Goal: Communication & Community: Participate in discussion

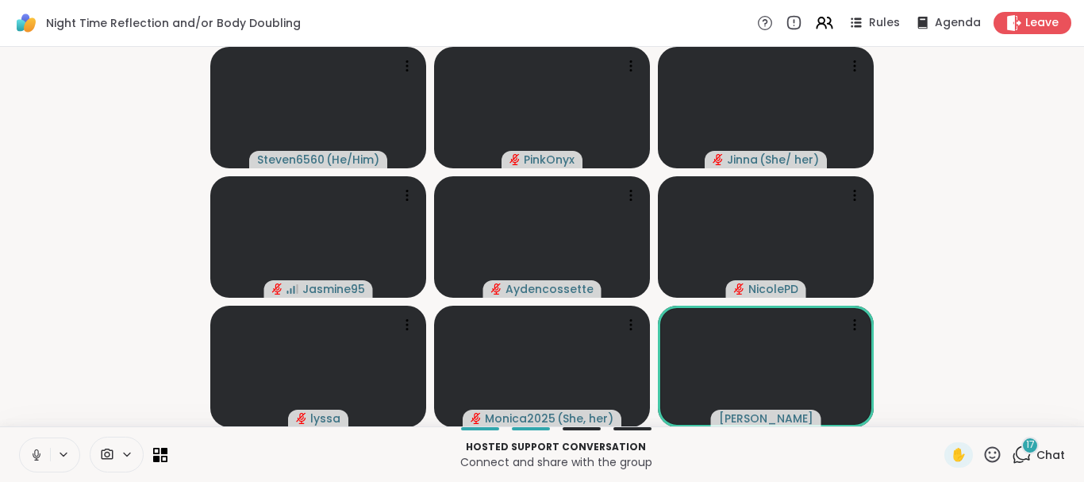
click at [1028, 448] on span "17" at bounding box center [1030, 444] width 9 height 13
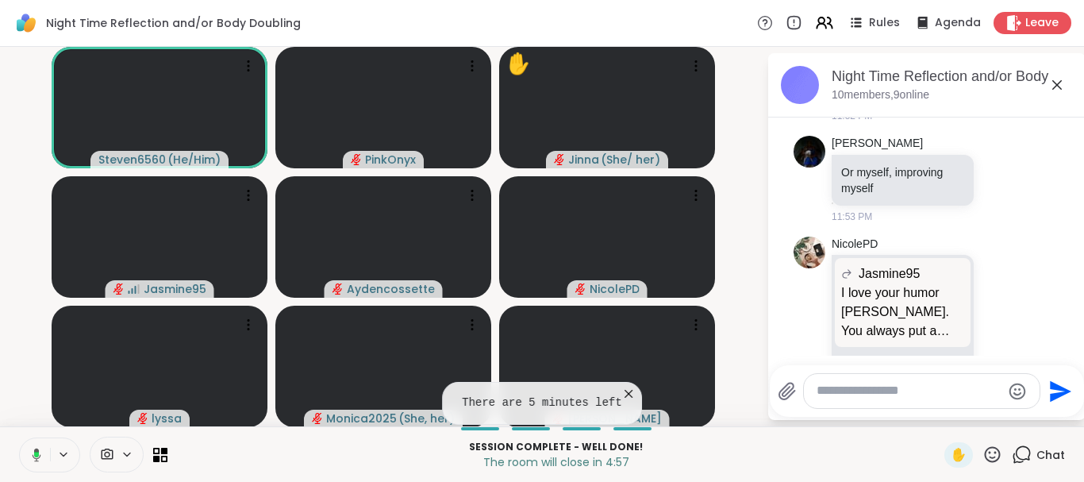
scroll to position [2537, 0]
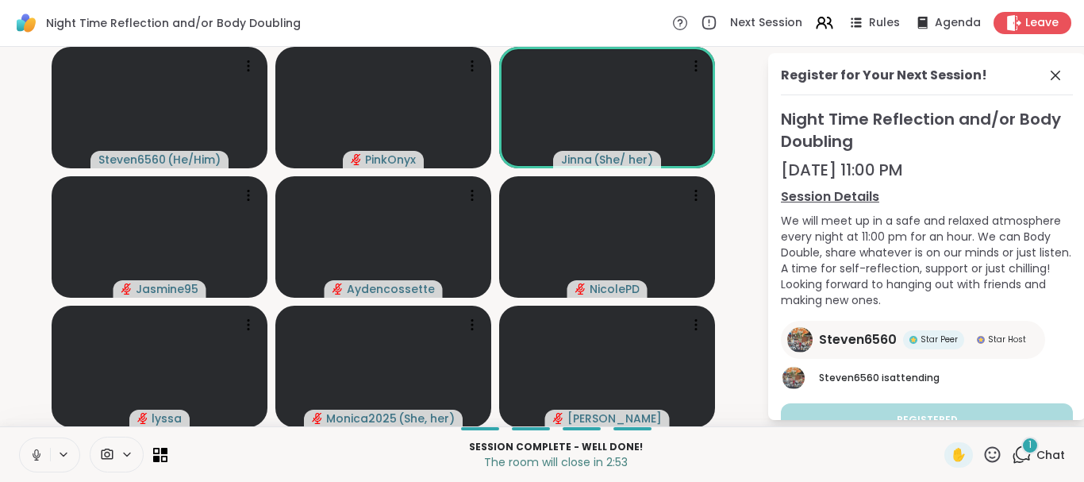
click at [1028, 448] on div "1" at bounding box center [1030, 445] width 17 height 17
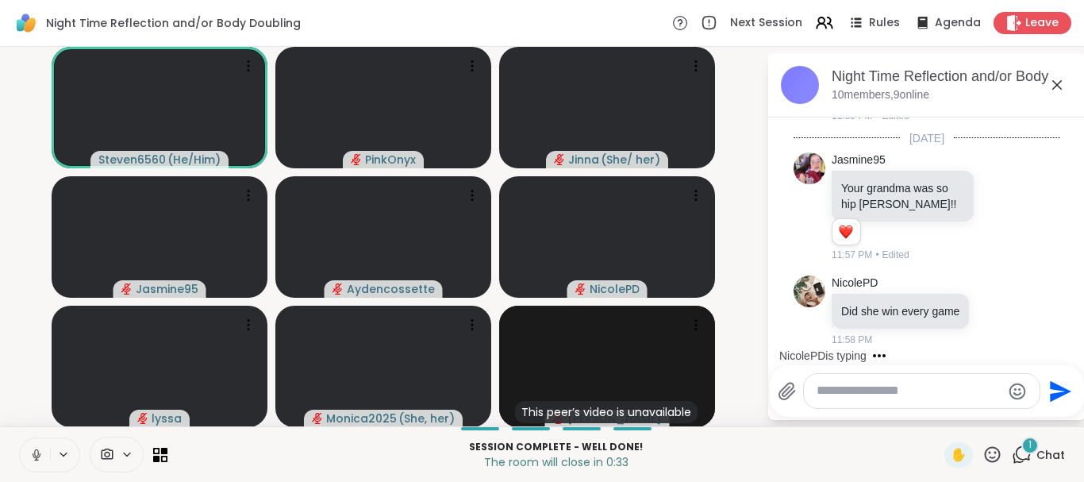
scroll to position [2946, 0]
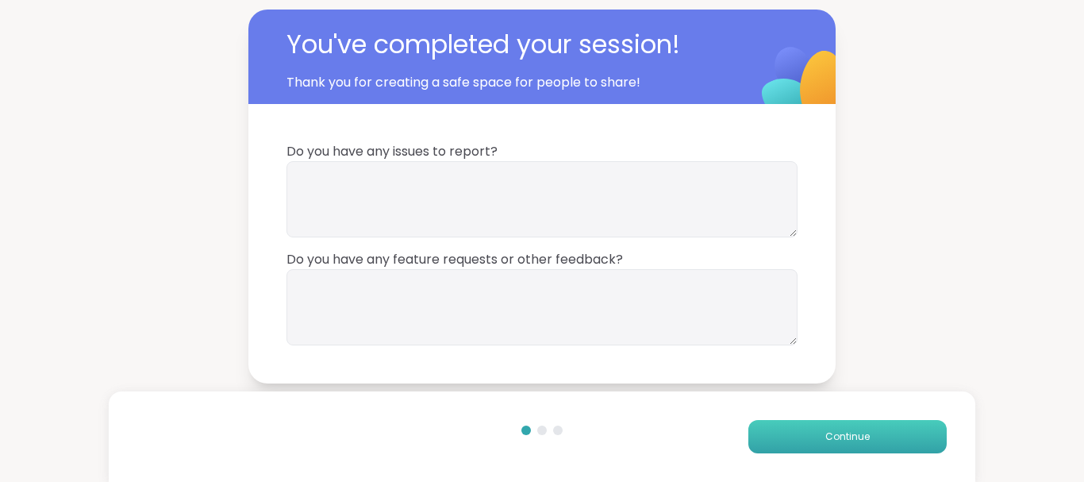
click at [900, 437] on button "Continue" at bounding box center [848, 436] width 198 height 33
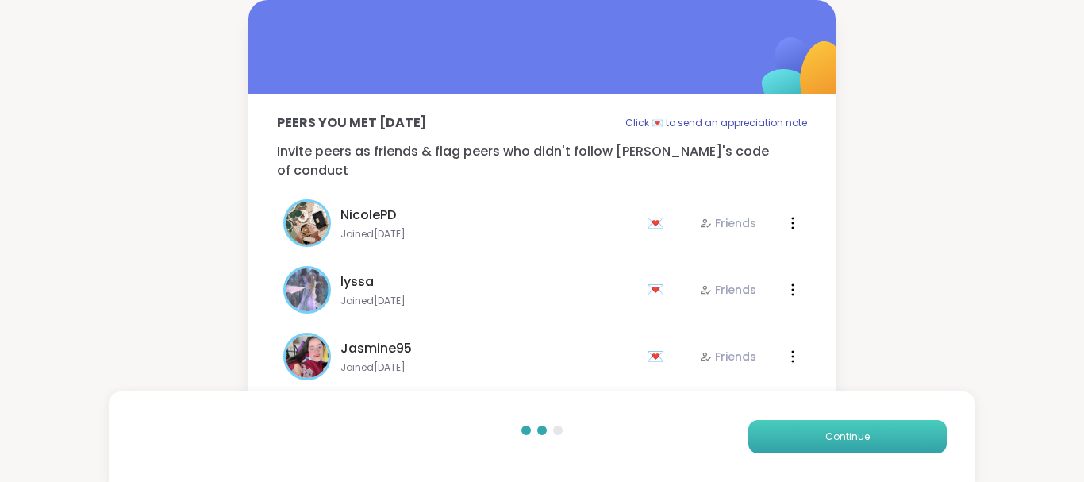
click at [900, 437] on button "Continue" at bounding box center [848, 436] width 198 height 33
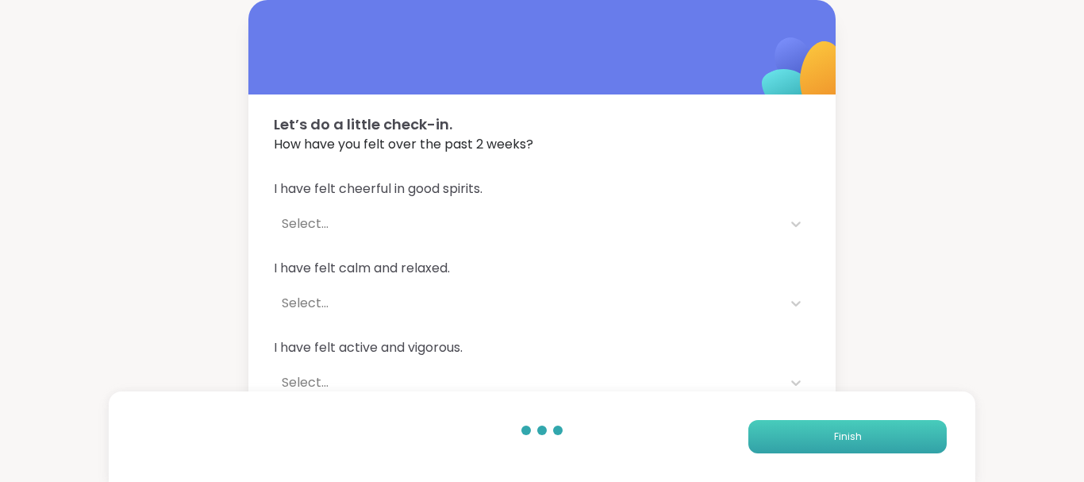
click at [900, 437] on button "Finish" at bounding box center [848, 436] width 198 height 33
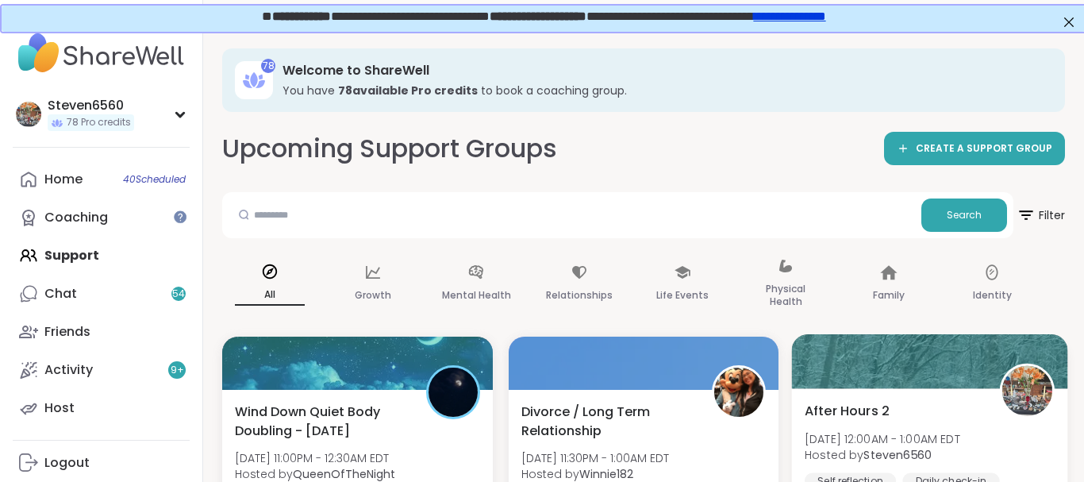
click at [899, 437] on span "[DATE] 12:00AM - 1:00AM EDT" at bounding box center [883, 438] width 156 height 16
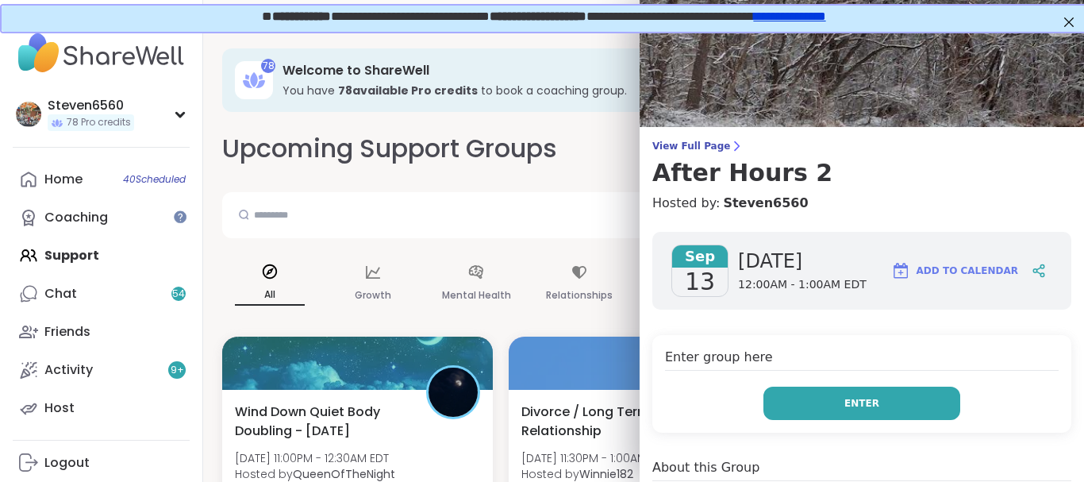
click at [888, 391] on button "Enter" at bounding box center [862, 403] width 197 height 33
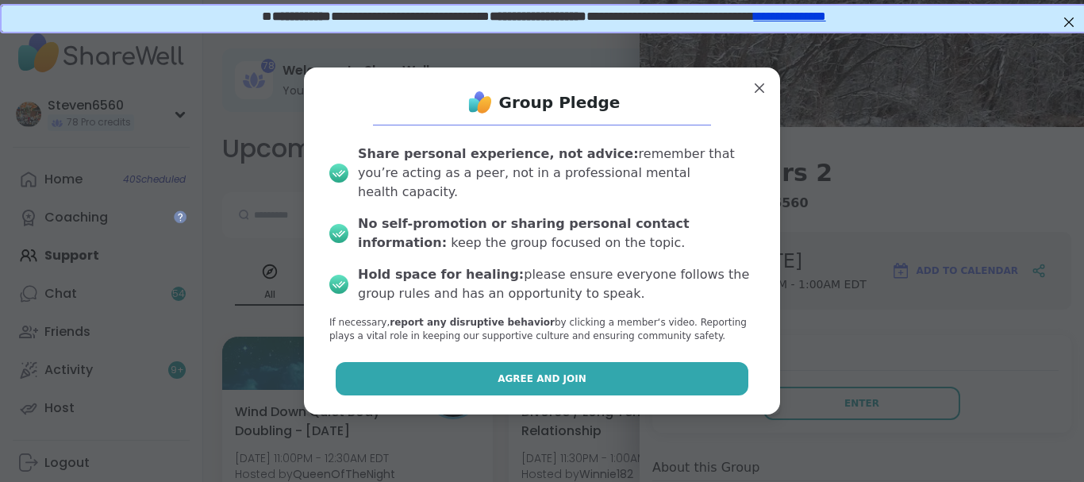
click at [680, 368] on button "Agree and Join" at bounding box center [543, 378] width 414 height 33
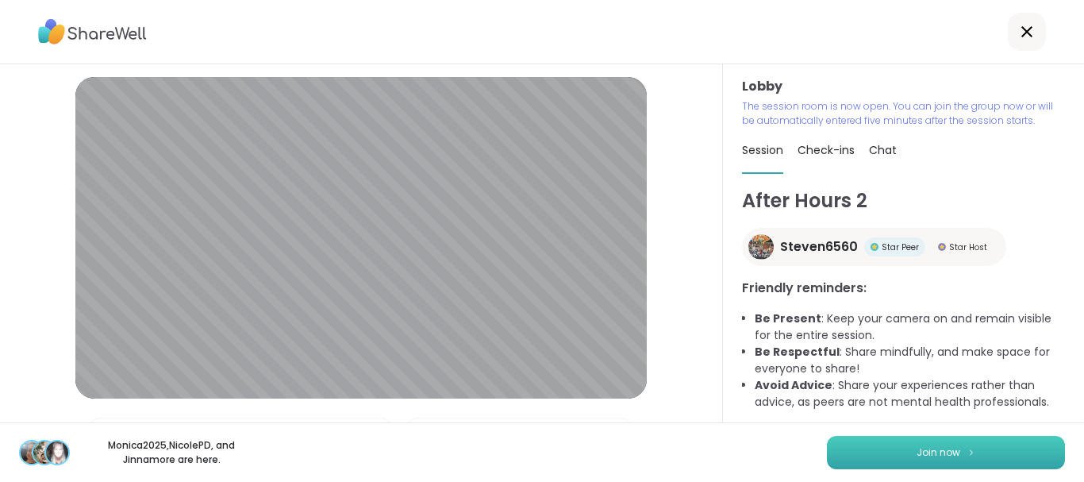
click at [976, 450] on button "Join now" at bounding box center [946, 452] width 238 height 33
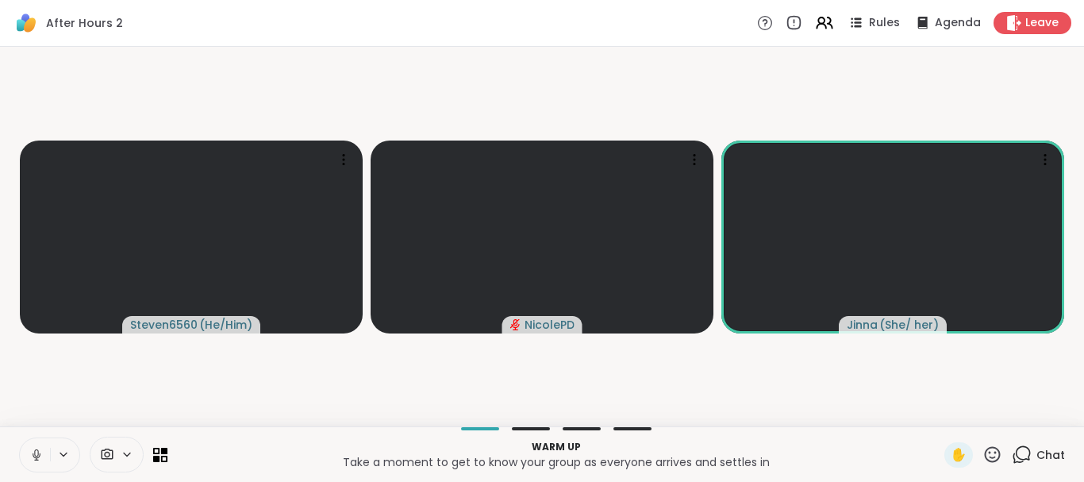
click at [1049, 445] on div "Chat" at bounding box center [1038, 454] width 53 height 25
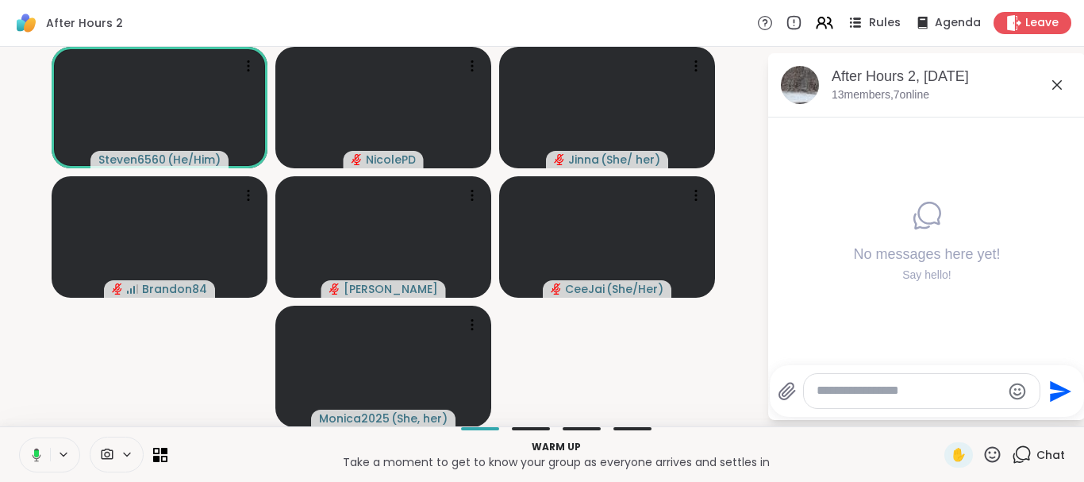
click at [888, 20] on span "Rules" at bounding box center [885, 23] width 33 height 17
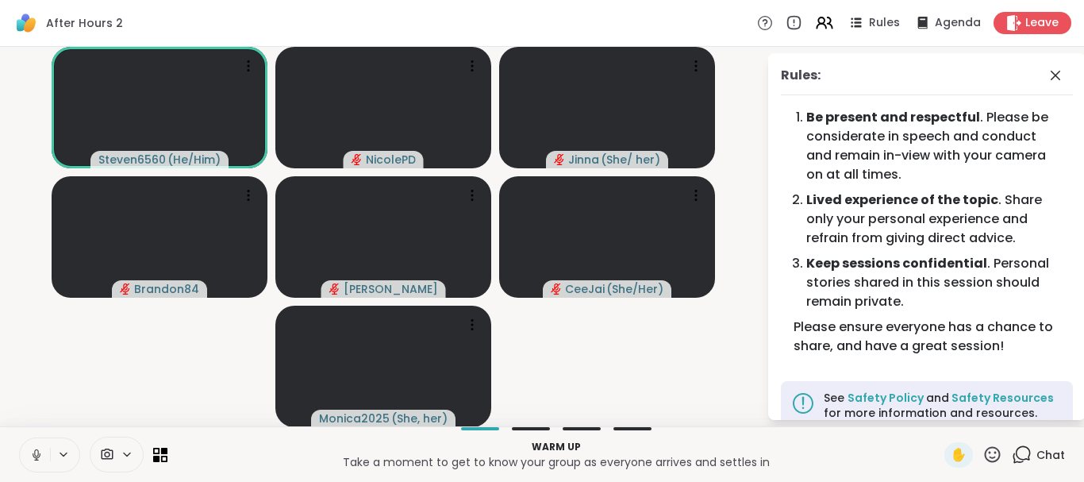
click at [1055, 65] on div "Rules: Be present and respectful . Please be considerate in speech and conduct …" at bounding box center [927, 236] width 318 height 367
click at [1053, 65] on div "Rules: Be present and respectful . Please be considerate in speech and conduct …" at bounding box center [927, 236] width 318 height 367
click at [1062, 67] on icon at bounding box center [1055, 75] width 19 height 19
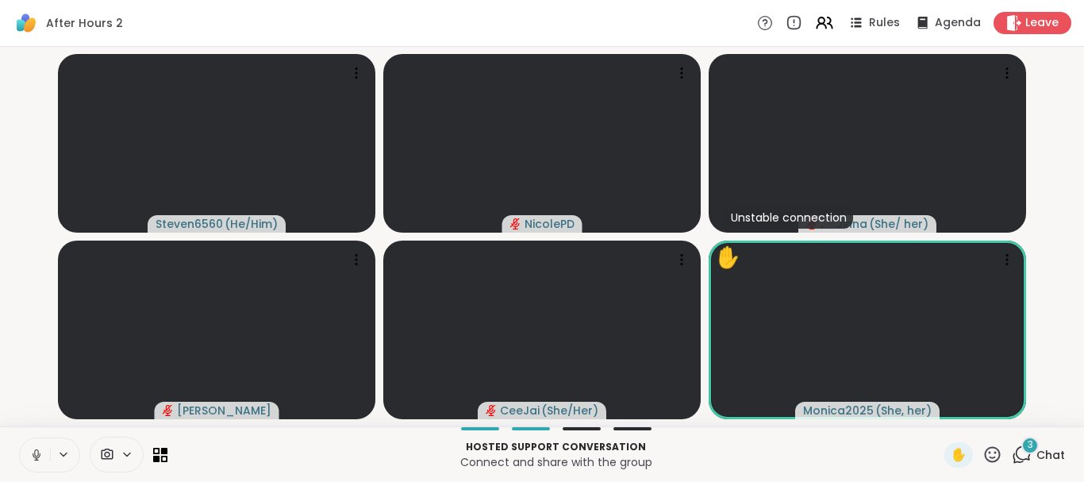
click at [1037, 450] on div "3" at bounding box center [1030, 445] width 17 height 17
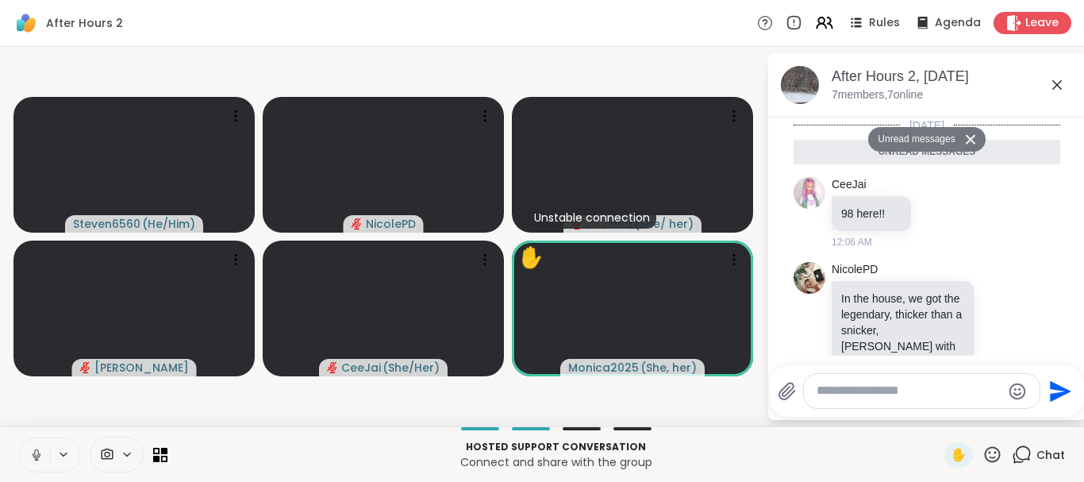
scroll to position [264, 0]
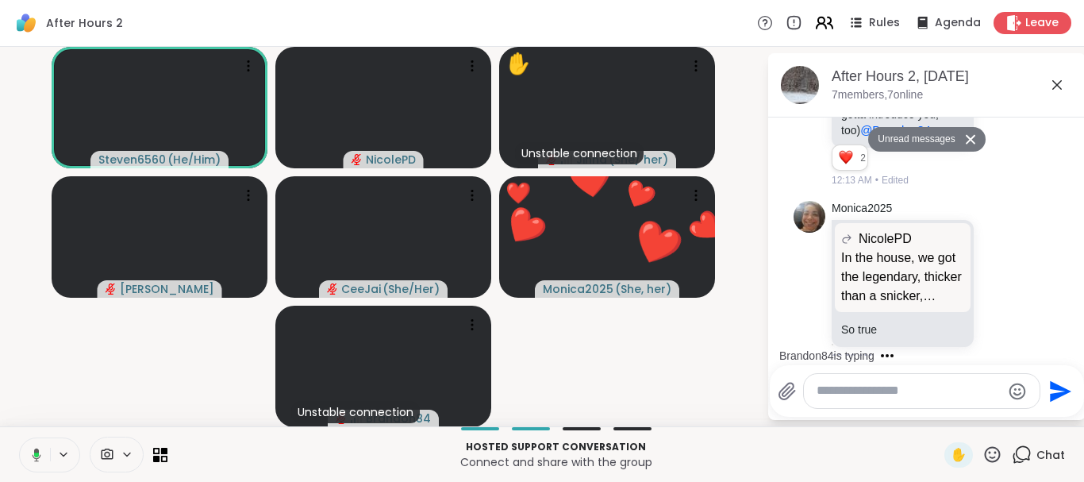
click at [825, 23] on icon at bounding box center [821, 20] width 6 height 6
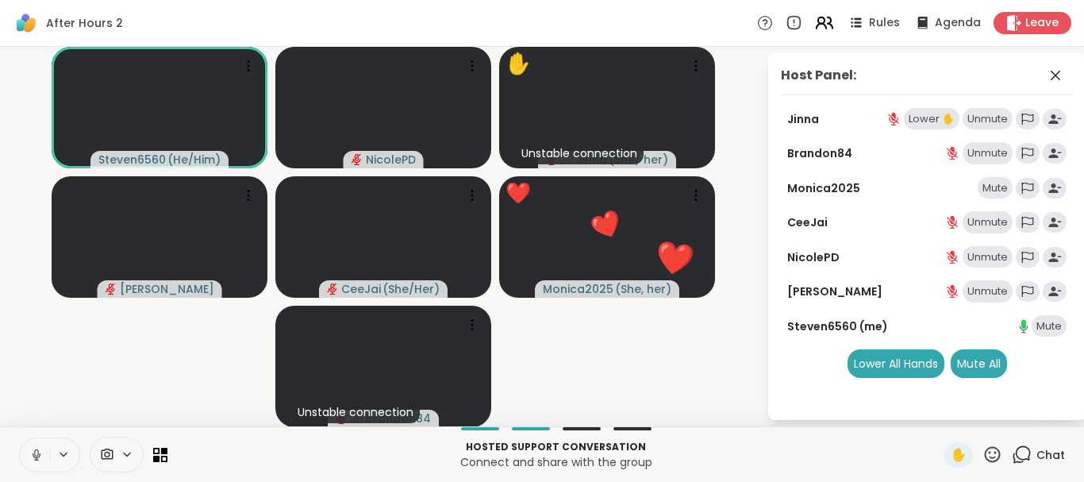
click at [825, 23] on icon at bounding box center [821, 20] width 6 height 6
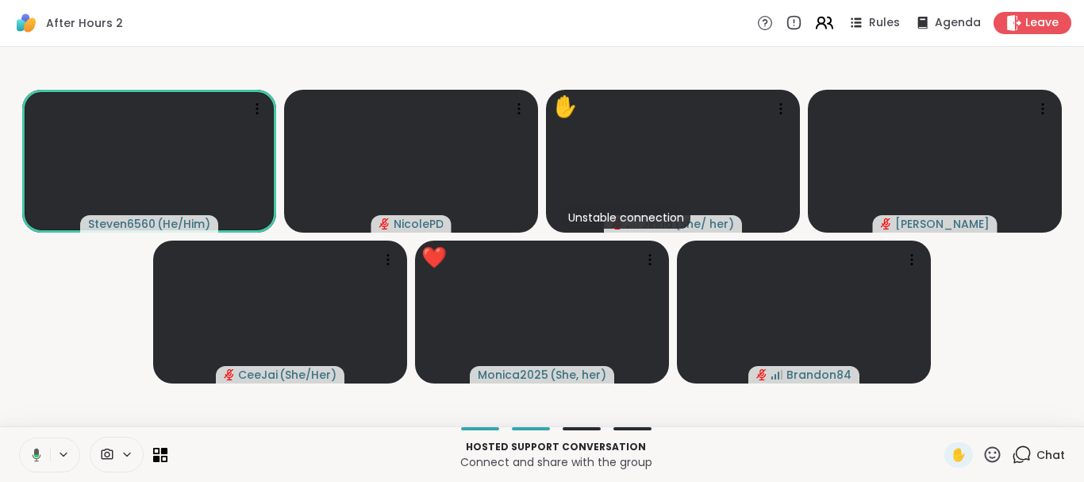
click at [825, 23] on icon at bounding box center [821, 20] width 6 height 6
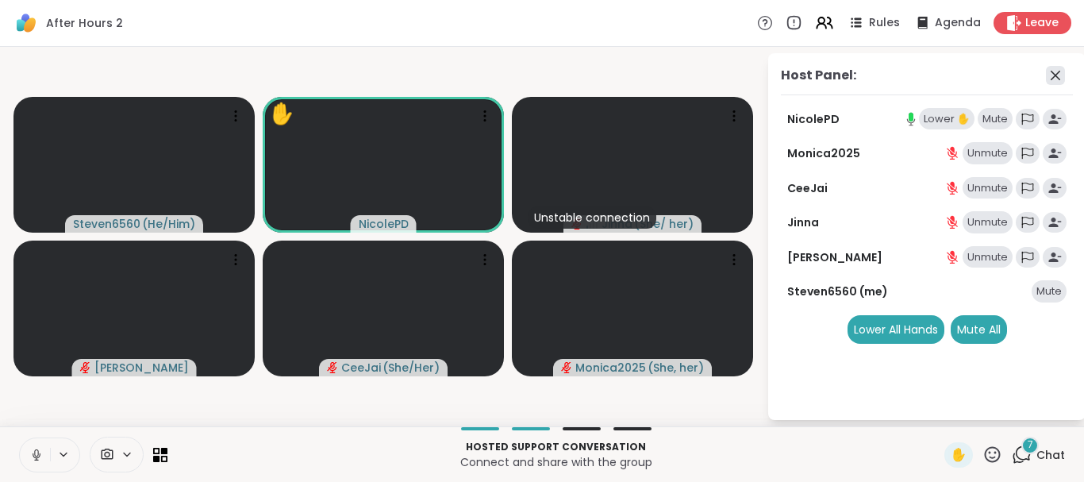
click at [1055, 73] on icon at bounding box center [1055, 75] width 19 height 19
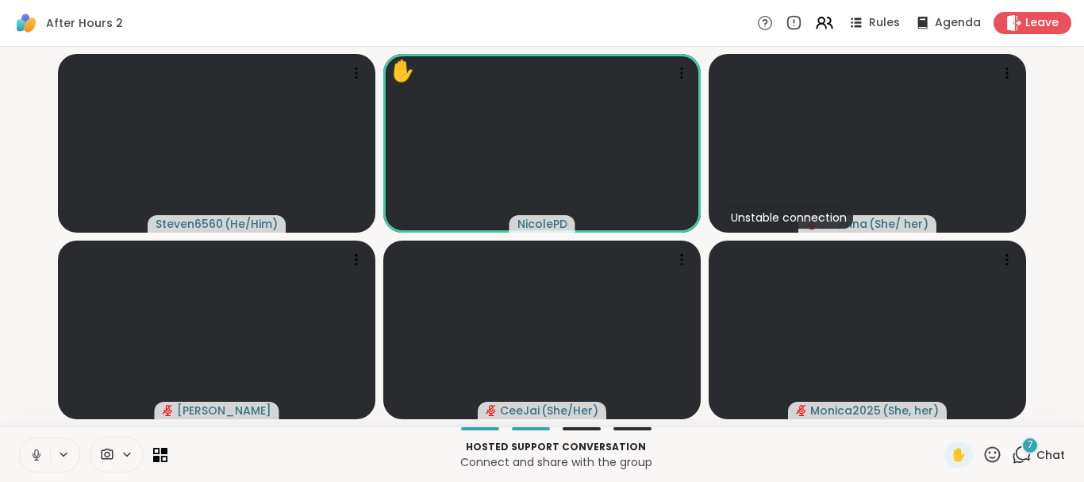
click at [1026, 447] on div "7" at bounding box center [1030, 445] width 17 height 17
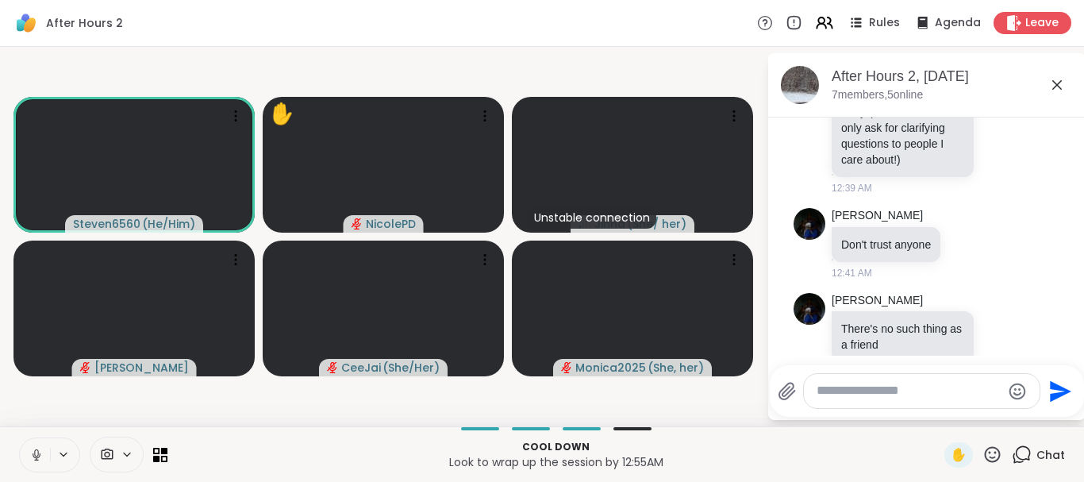
scroll to position [2477, 0]
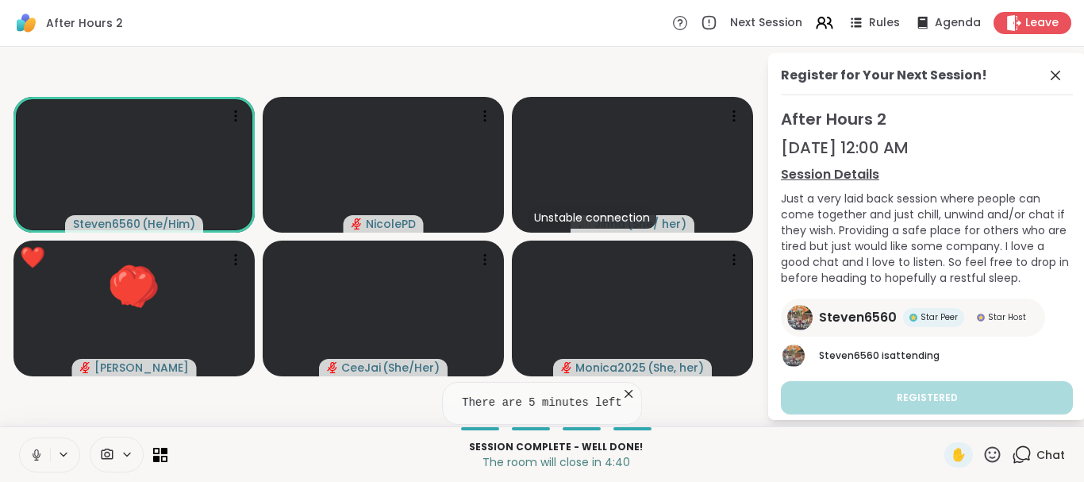
click at [1026, 450] on icon at bounding box center [1022, 455] width 20 height 20
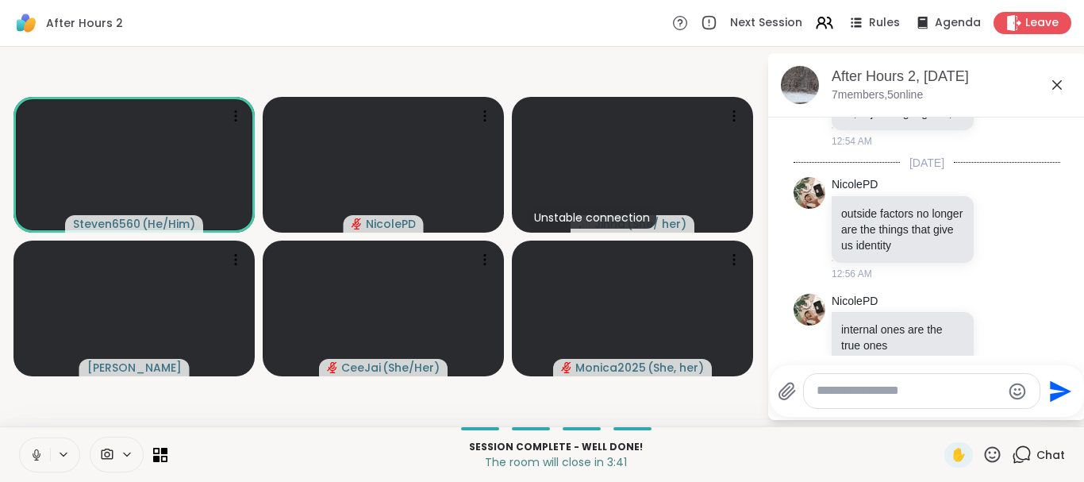
scroll to position [2717, 0]
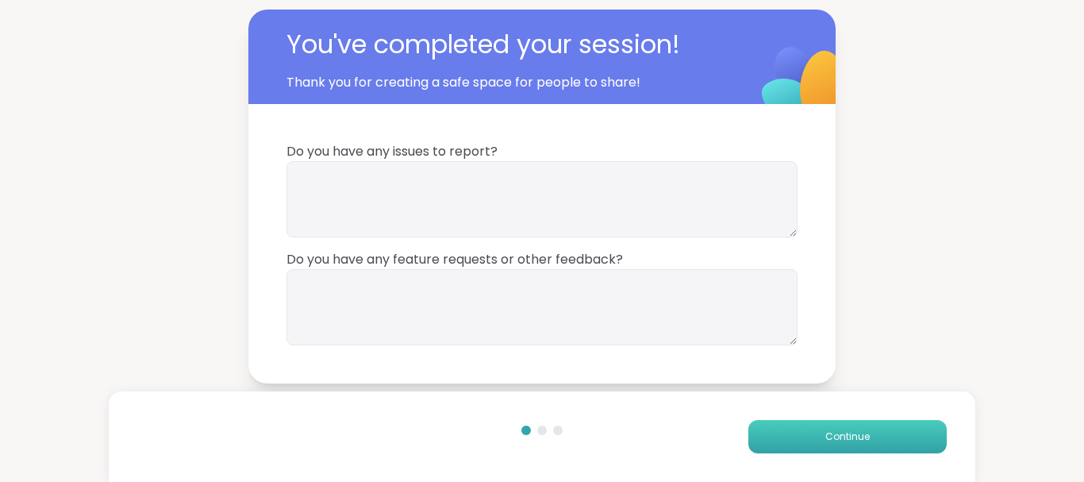
click at [839, 439] on span "Continue" at bounding box center [848, 436] width 44 height 14
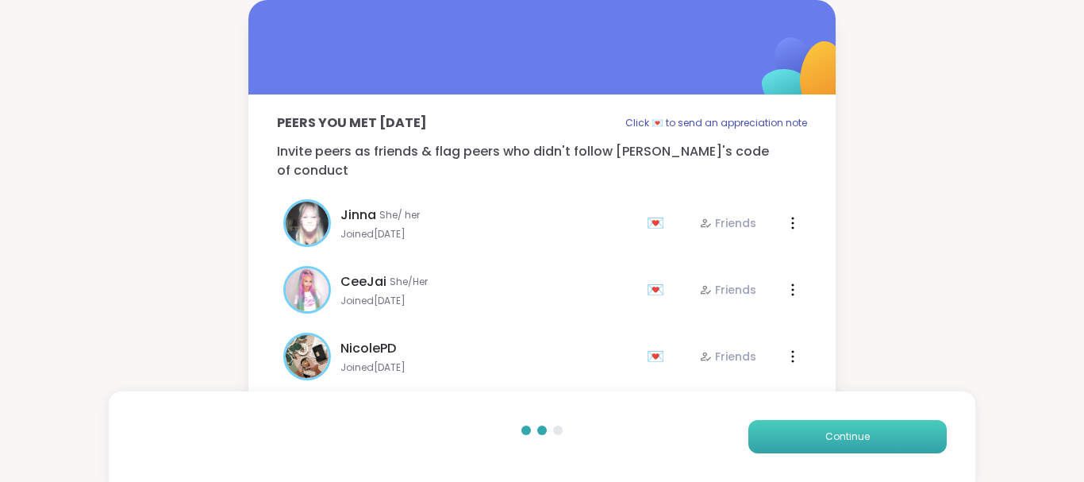
click at [839, 439] on span "Continue" at bounding box center [848, 436] width 44 height 14
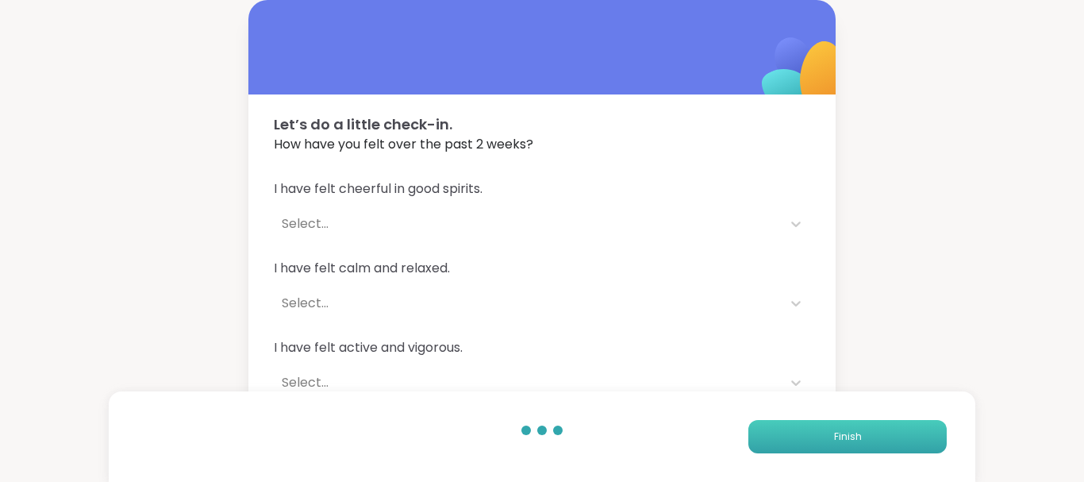
click at [839, 439] on span "Finish" at bounding box center [848, 436] width 28 height 14
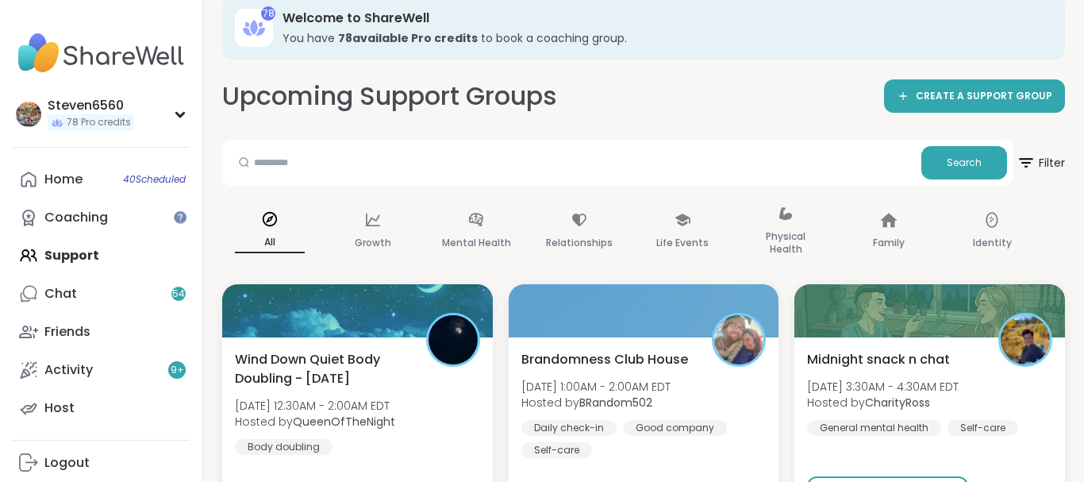
scroll to position [54, 0]
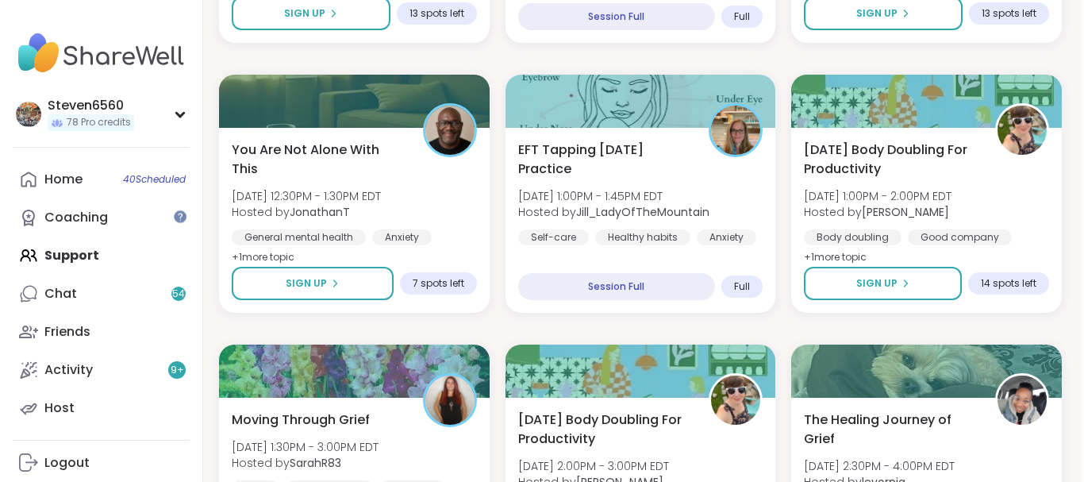
scroll to position [1887, 3]
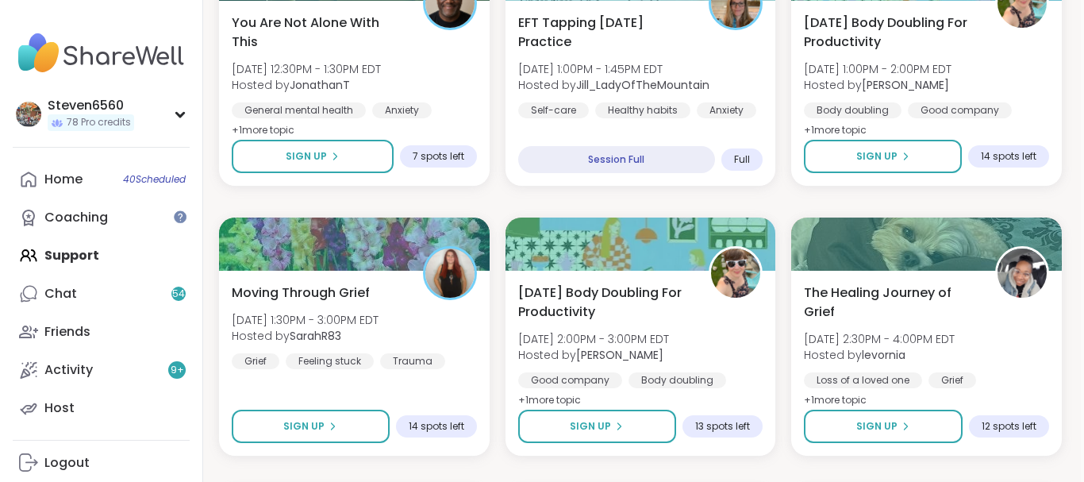
drag, startPoint x: 1084, startPoint y: 464, endPoint x: 1075, endPoint y: 463, distance: 8.9
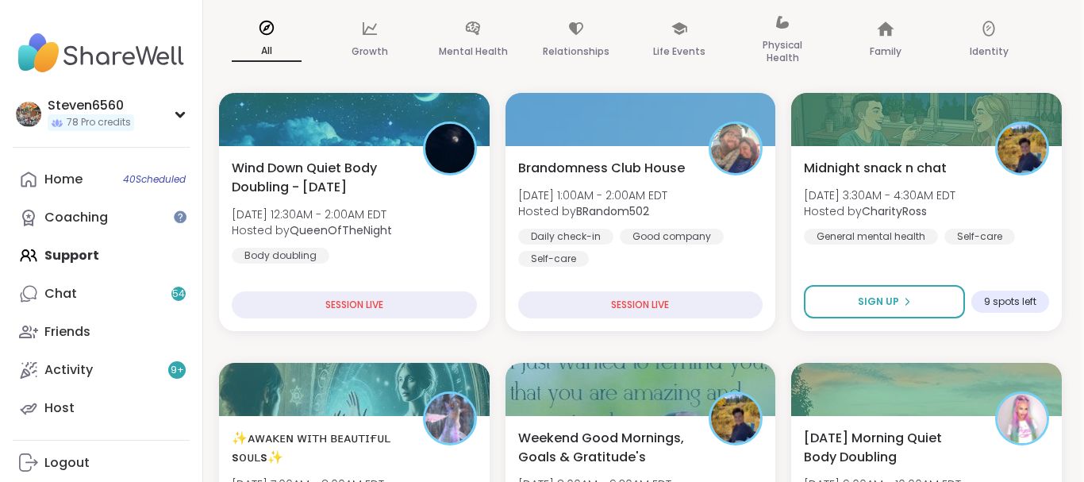
scroll to position [239, 3]
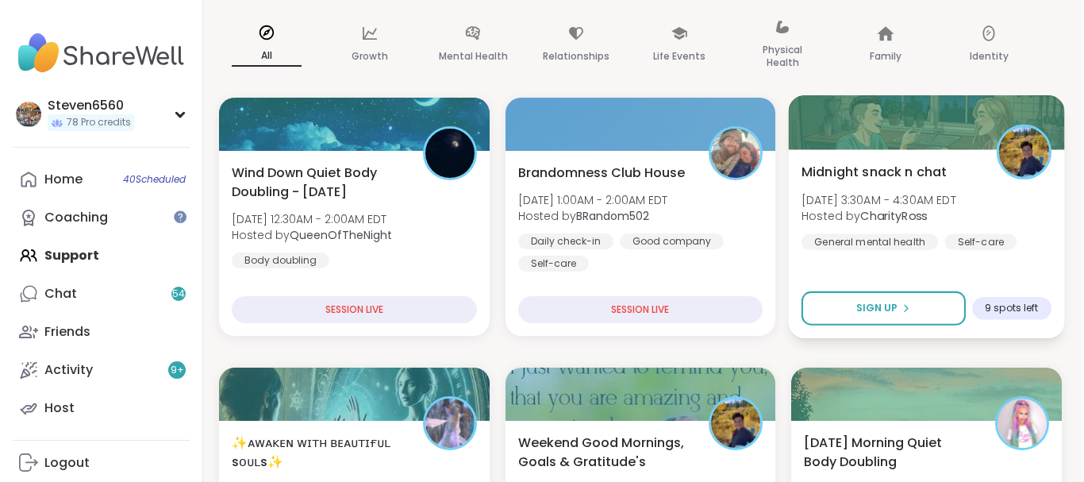
click at [880, 194] on span "[DATE] 3:30AM - 4:30AM EDT" at bounding box center [879, 199] width 155 height 16
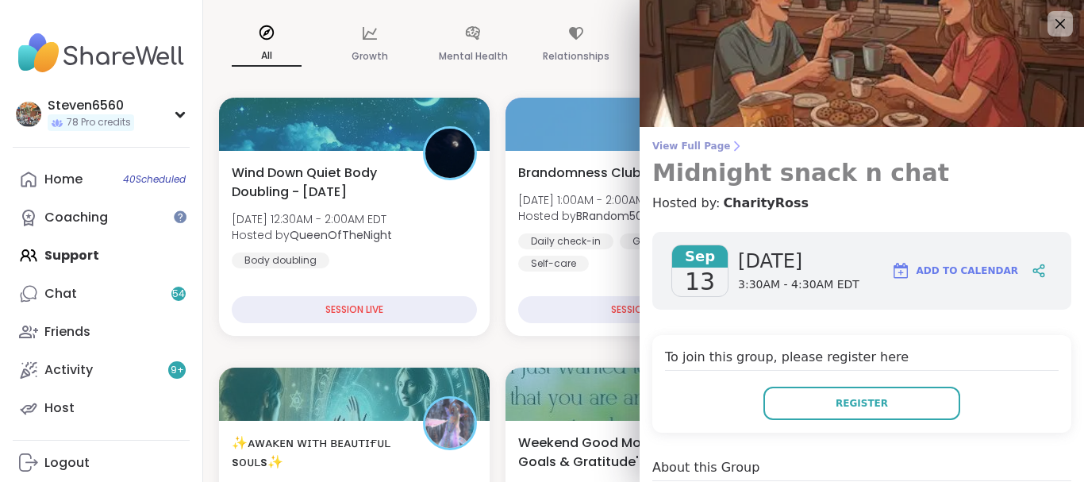
click at [730, 144] on icon at bounding box center [736, 146] width 13 height 13
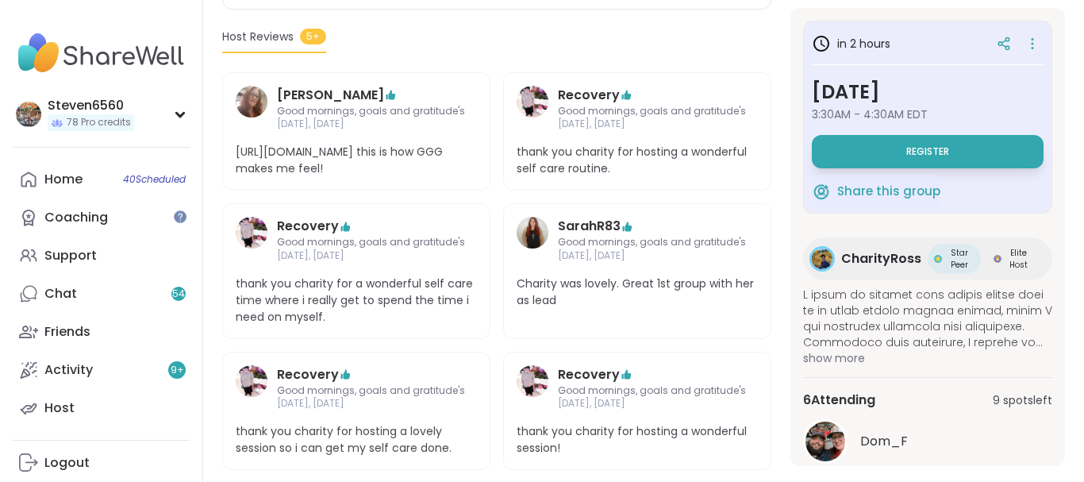
scroll to position [407, 0]
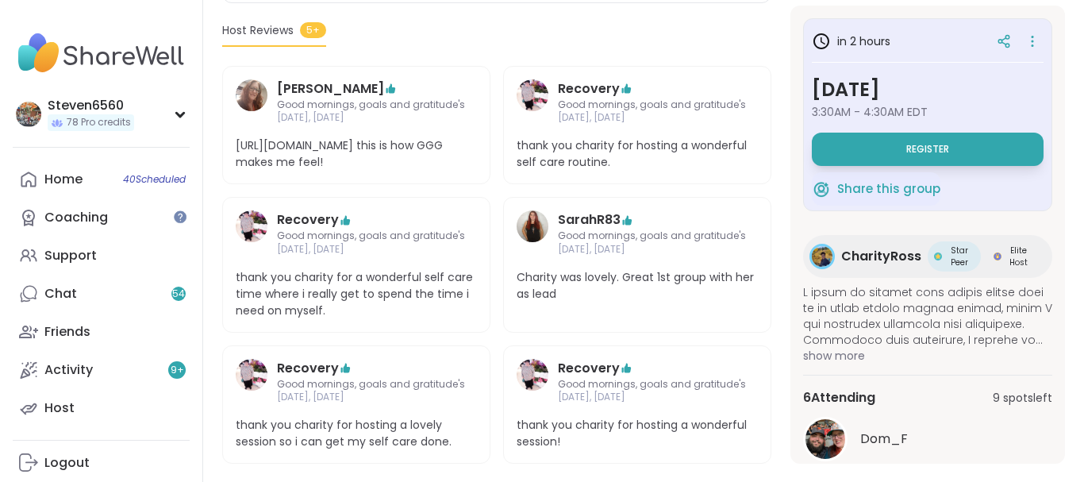
click at [1065, 448] on div "in 2 hours [DATE] 3:30AM - 4:30AM EDT Register Share this group CharityRoss Sta…" at bounding box center [928, 235] width 275 height 458
click at [1053, 458] on div "in 2 hours [DATE] 3:30AM - 4:30AM EDT Register Share this group CharityRoss Sta…" at bounding box center [928, 235] width 275 height 458
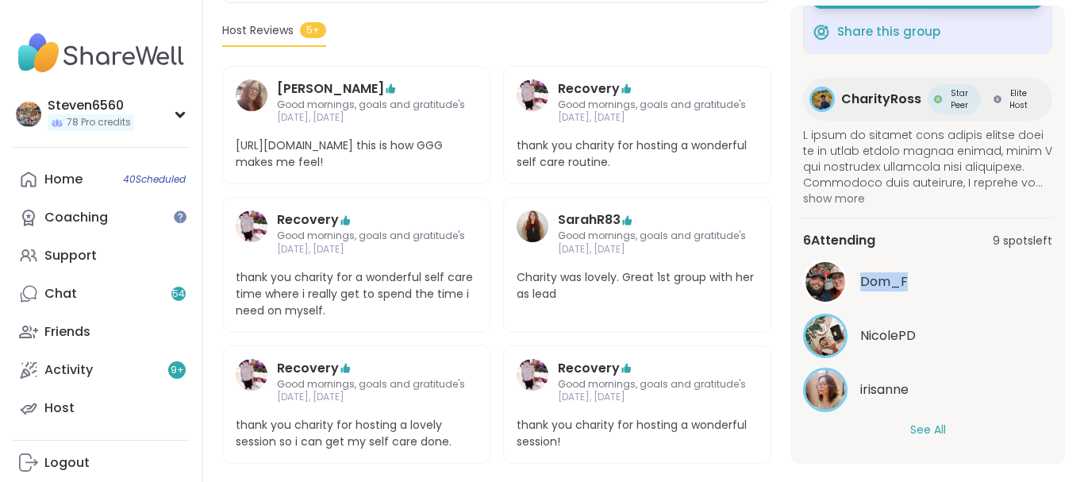
click at [924, 425] on button "See All" at bounding box center [929, 430] width 36 height 17
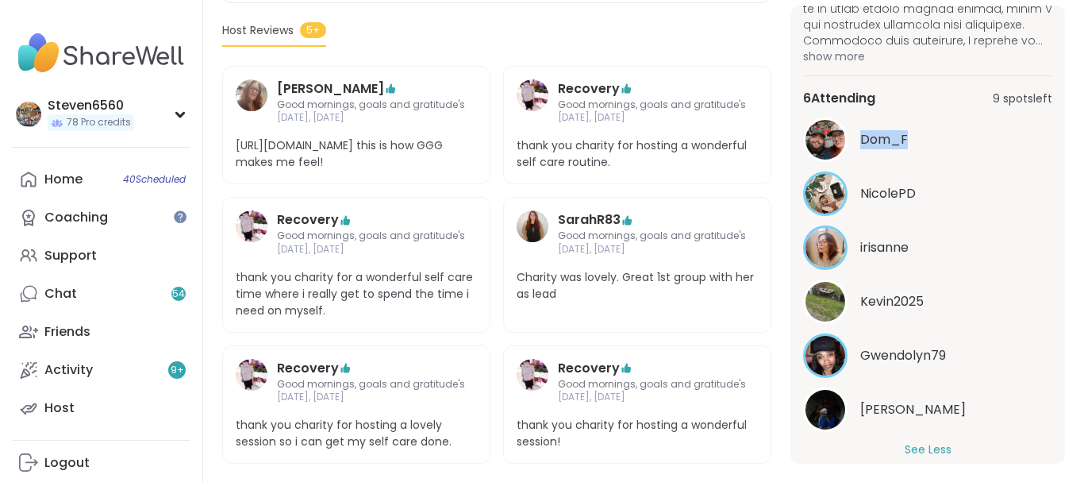
scroll to position [319, 0]
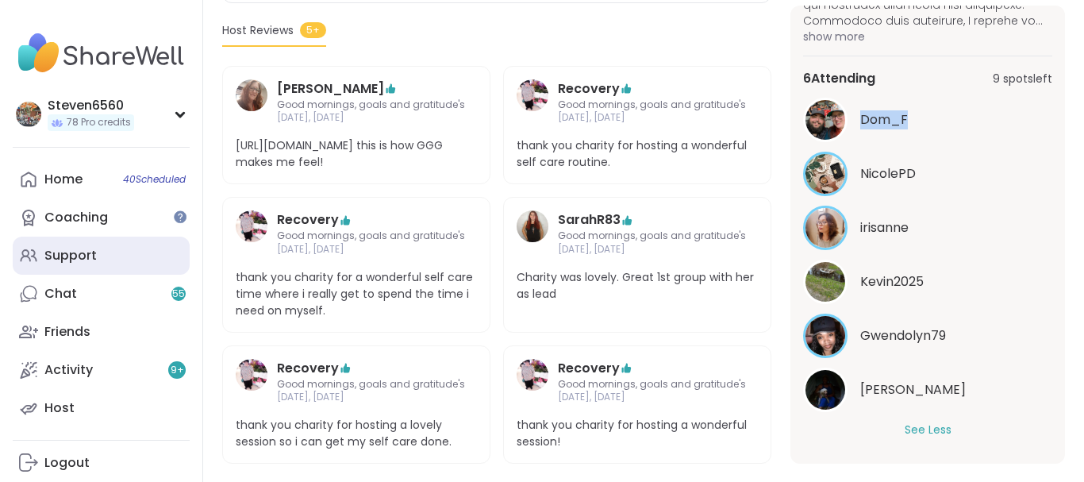
click at [75, 256] on div "Support" at bounding box center [70, 255] width 52 height 17
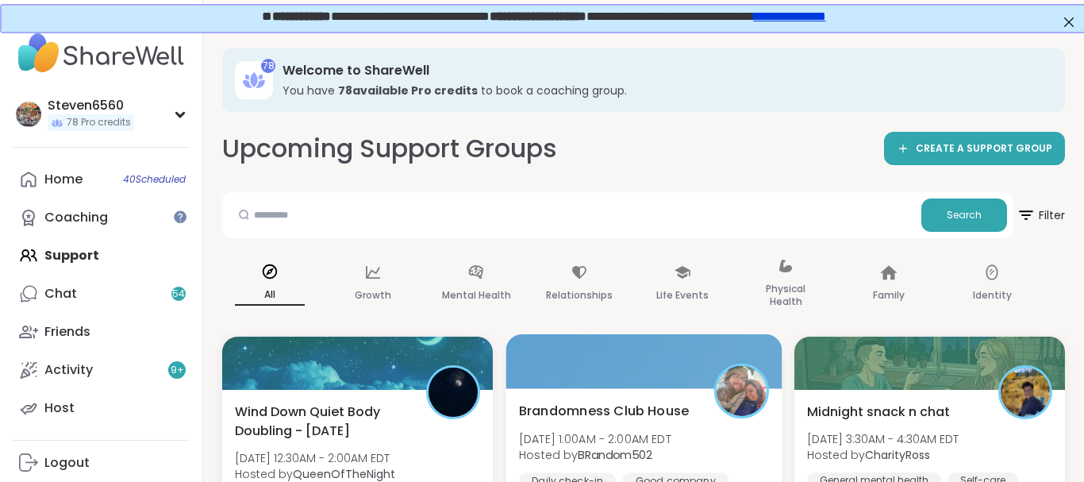
click at [645, 402] on span "Brandomness Club House" at bounding box center [604, 410] width 170 height 19
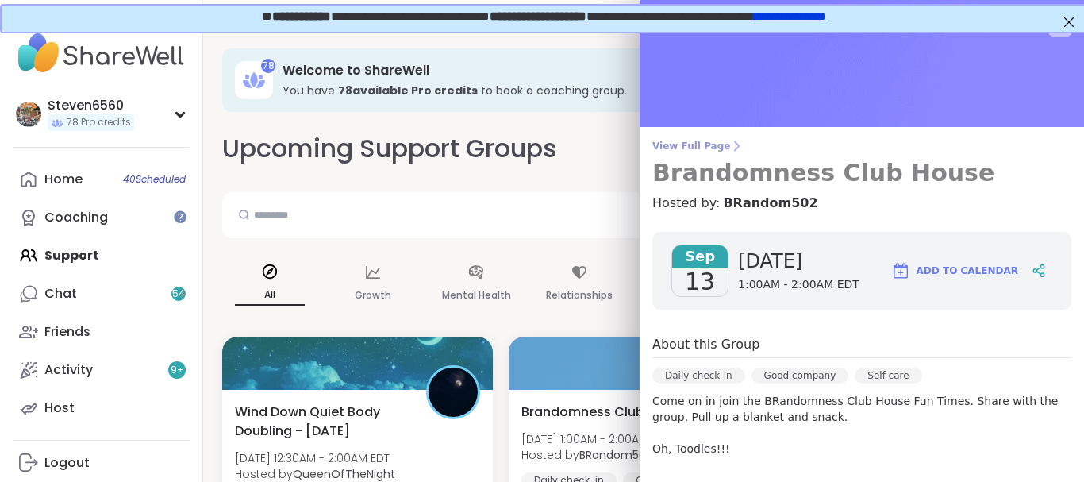
click at [730, 142] on icon at bounding box center [736, 146] width 13 height 13
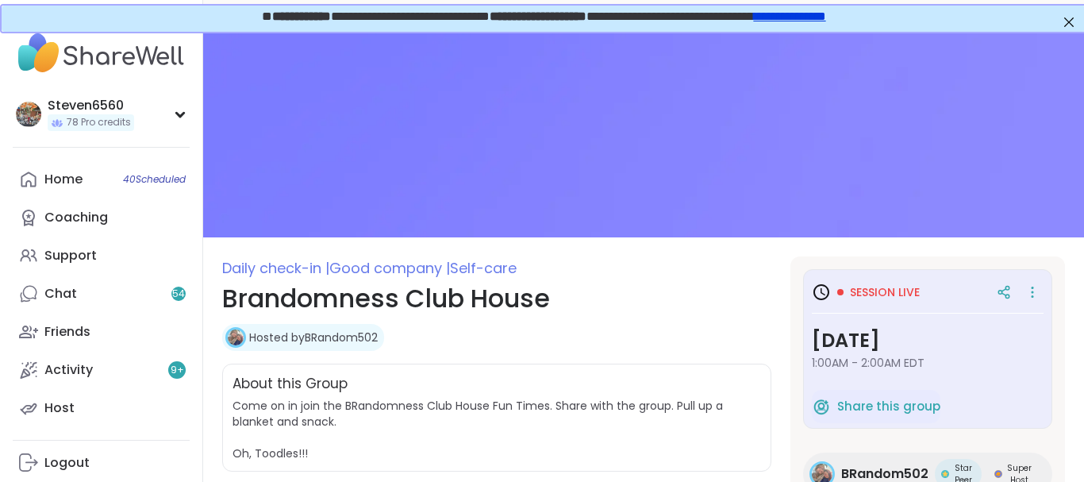
drag, startPoint x: 1066, startPoint y: 468, endPoint x: 1061, endPoint y: 476, distance: 8.6
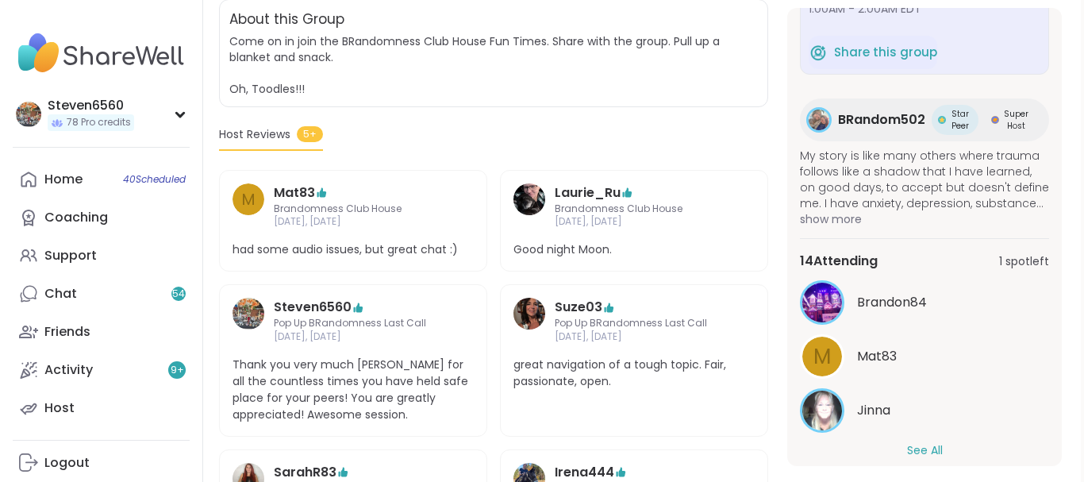
scroll to position [124, 0]
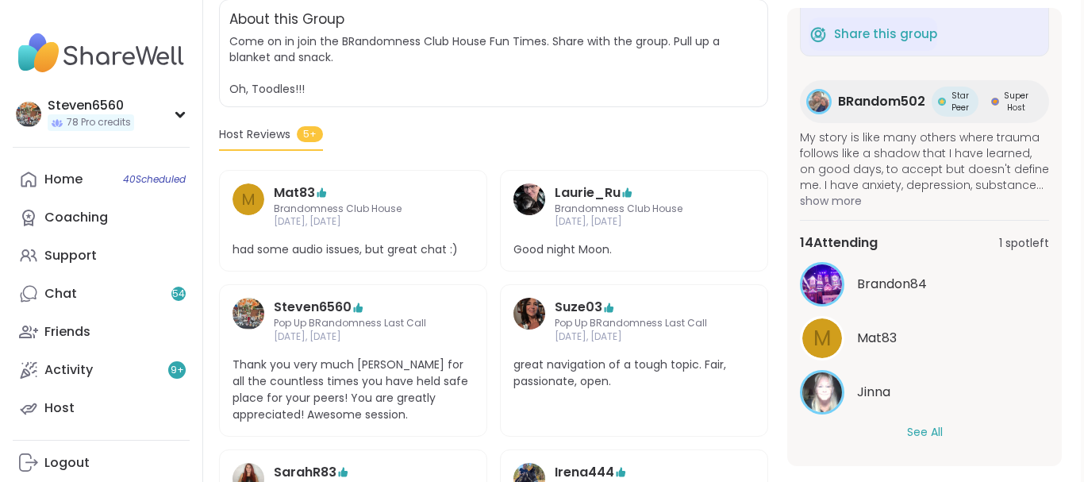
click at [918, 429] on button "See All" at bounding box center [925, 432] width 36 height 17
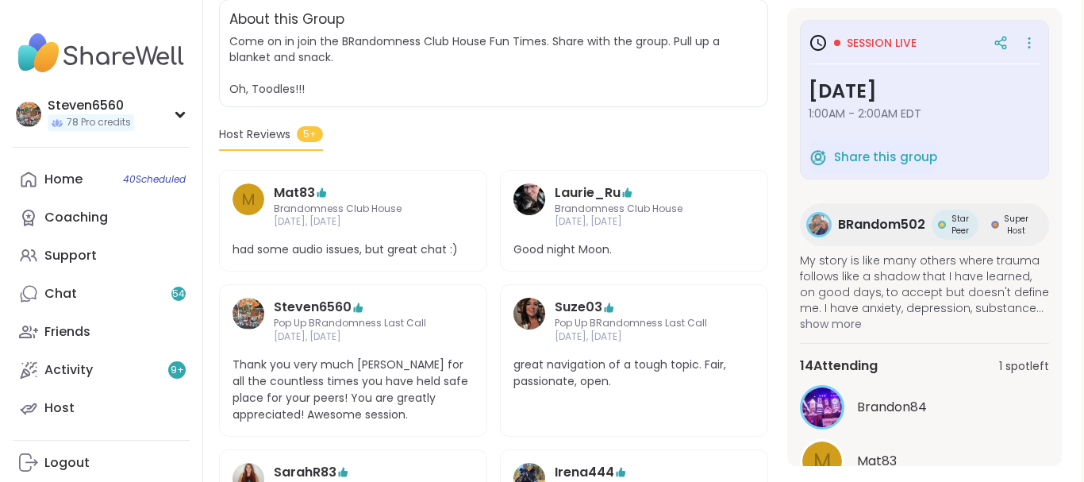
scroll to position [0, 0]
click at [1065, 467] on section "Daily check-in | Good company | Self-care Brandomness Club House Hosted by BRan…" at bounding box center [640, 255] width 881 height 726
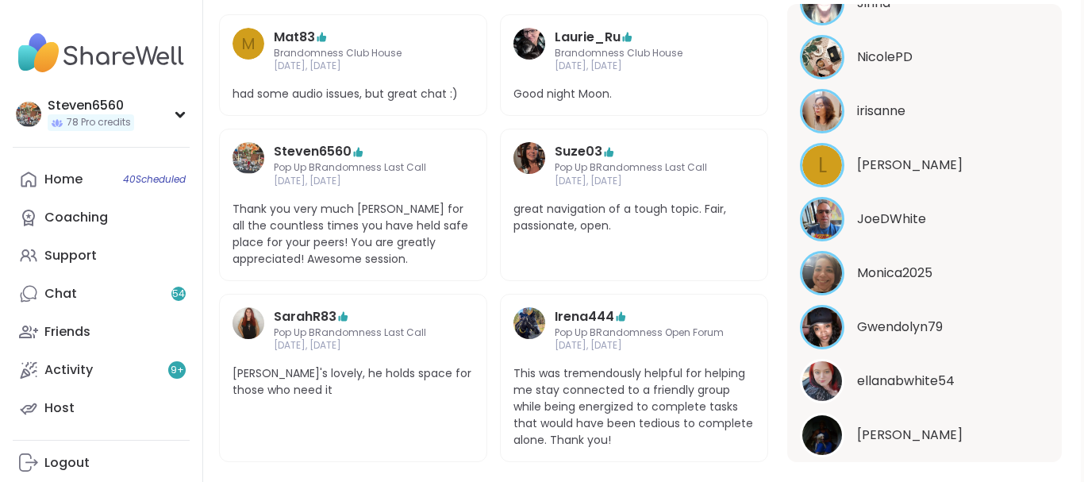
scroll to position [545, 3]
